Goal: Task Accomplishment & Management: Use online tool/utility

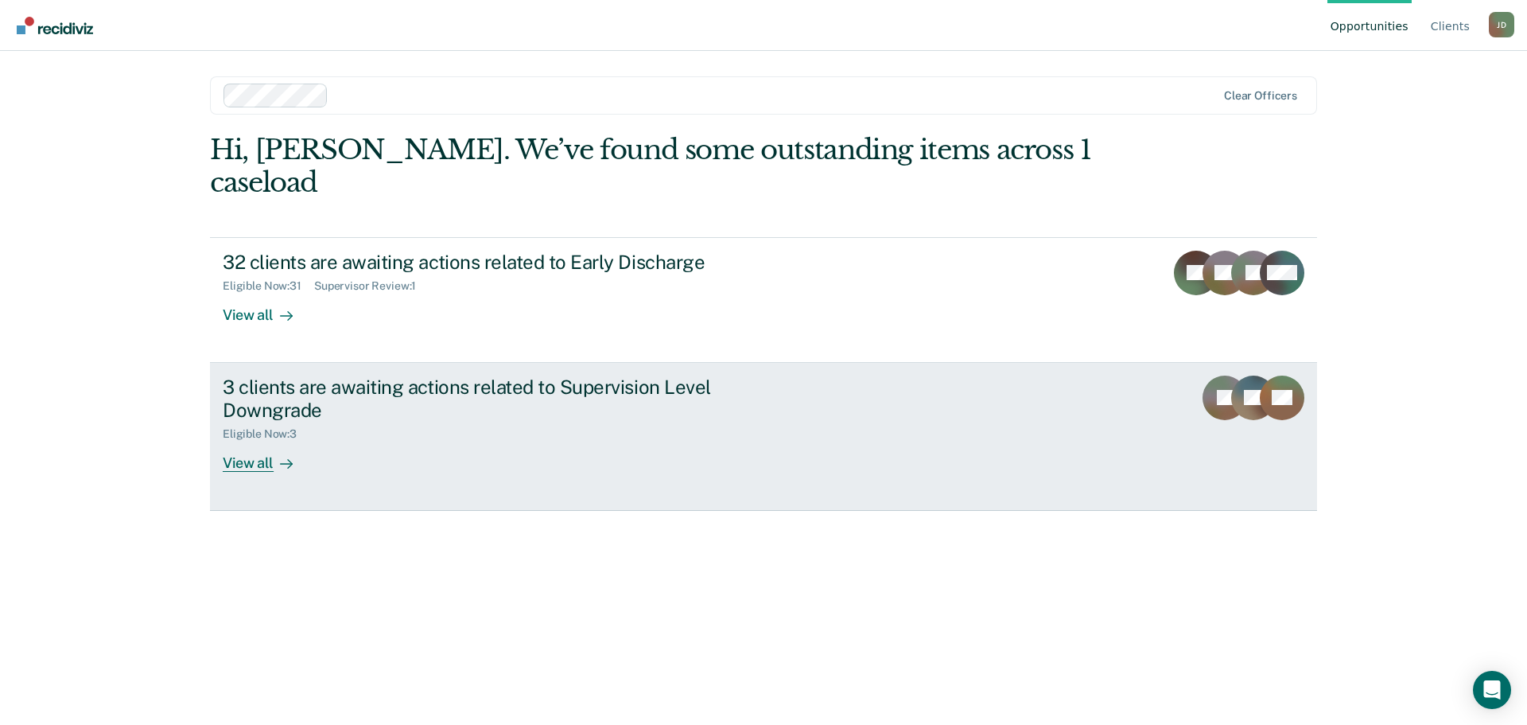
click at [254, 441] on div "View all" at bounding box center [267, 456] width 89 height 31
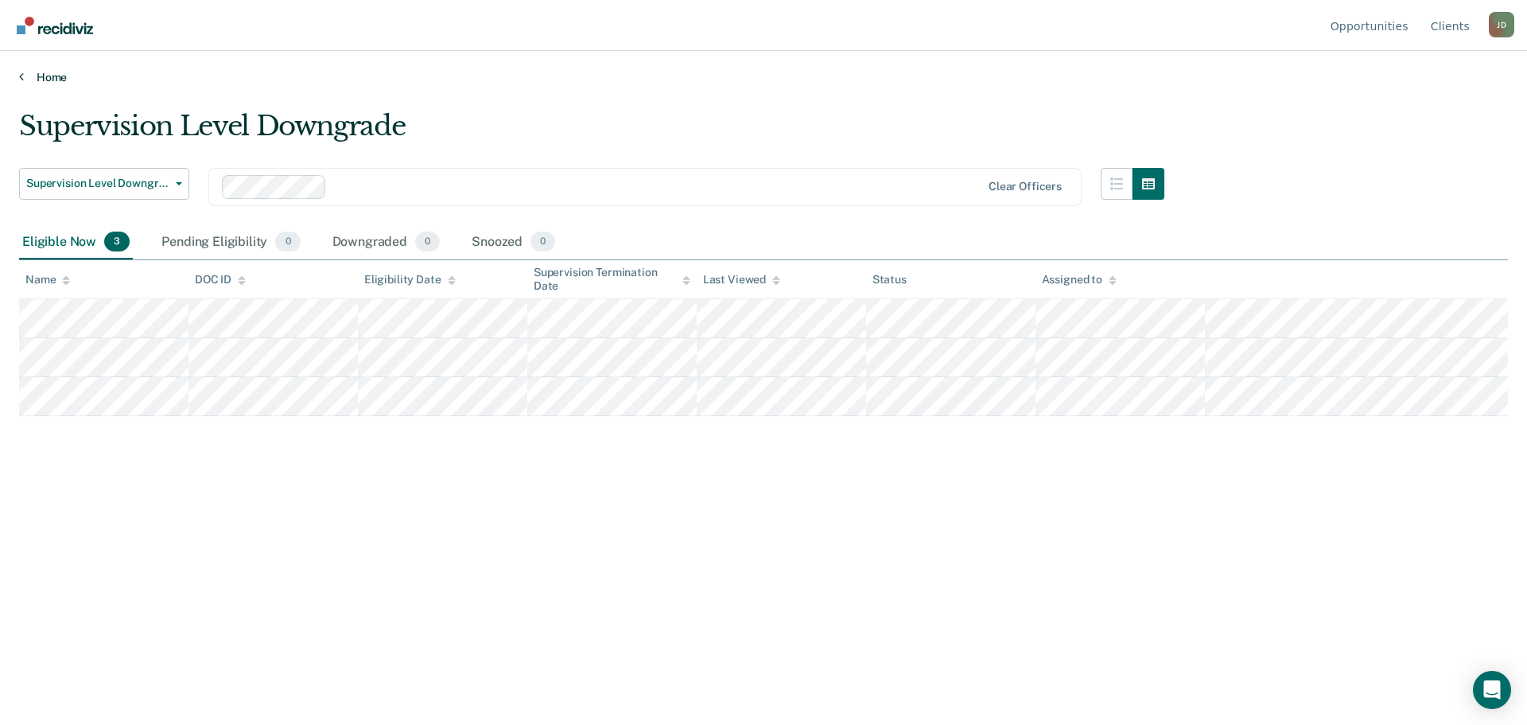
click at [58, 77] on link "Home" at bounding box center [763, 77] width 1489 height 14
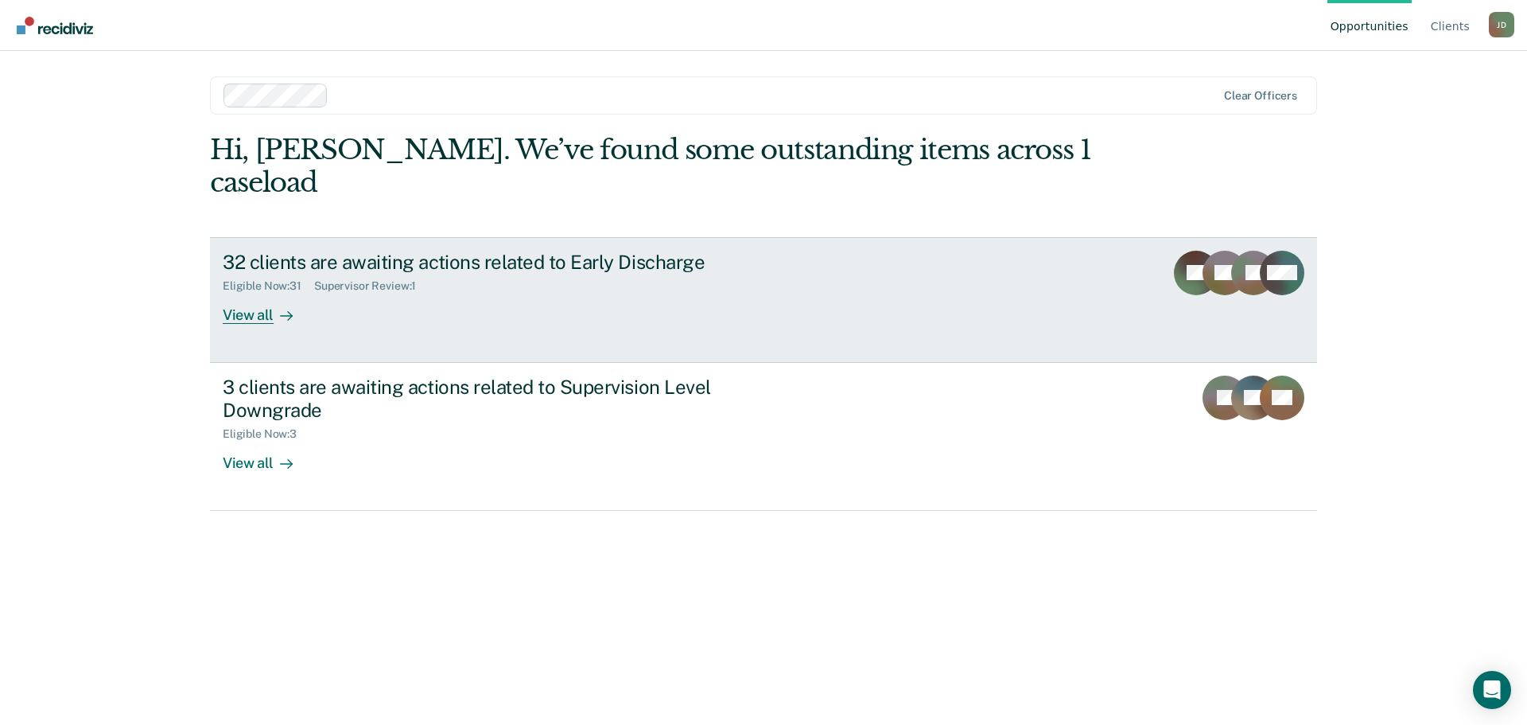
click at [310, 251] on div "32 clients are awaiting actions related to Early Discharge" at bounding box center [502, 262] width 558 height 23
